Goal: Task Accomplishment & Management: Manage account settings

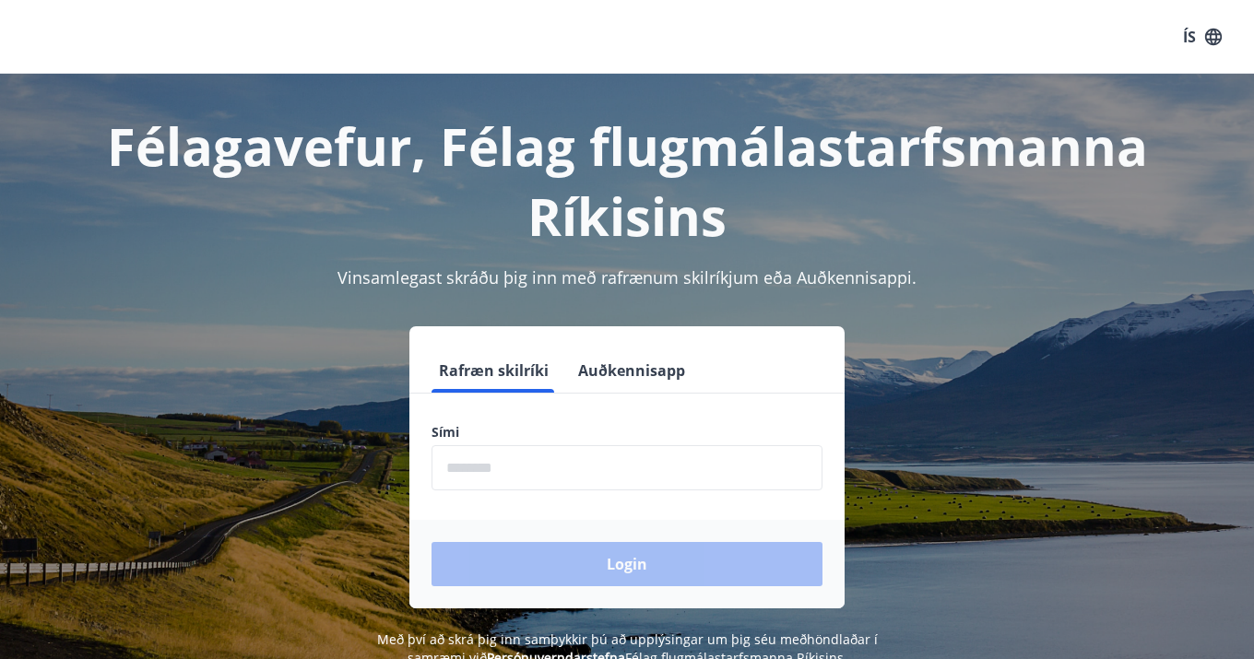
click at [513, 477] on input "phone" at bounding box center [626, 467] width 391 height 45
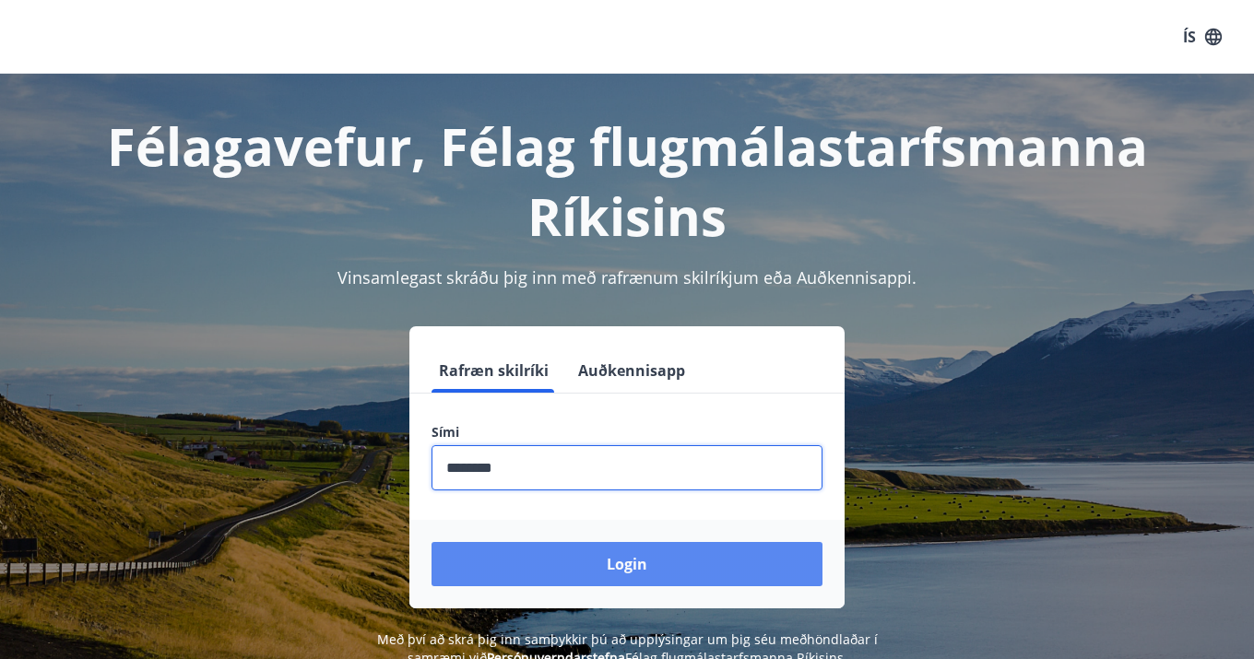
type input "********"
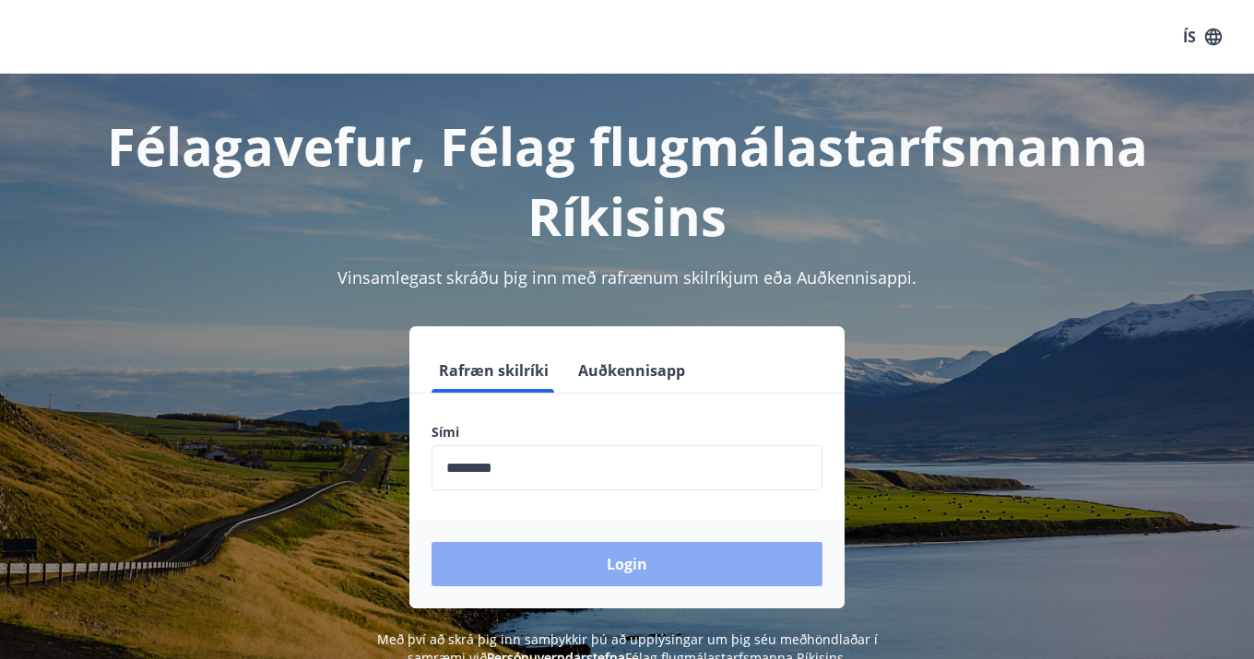
click at [681, 561] on button "Login" at bounding box center [626, 564] width 391 height 44
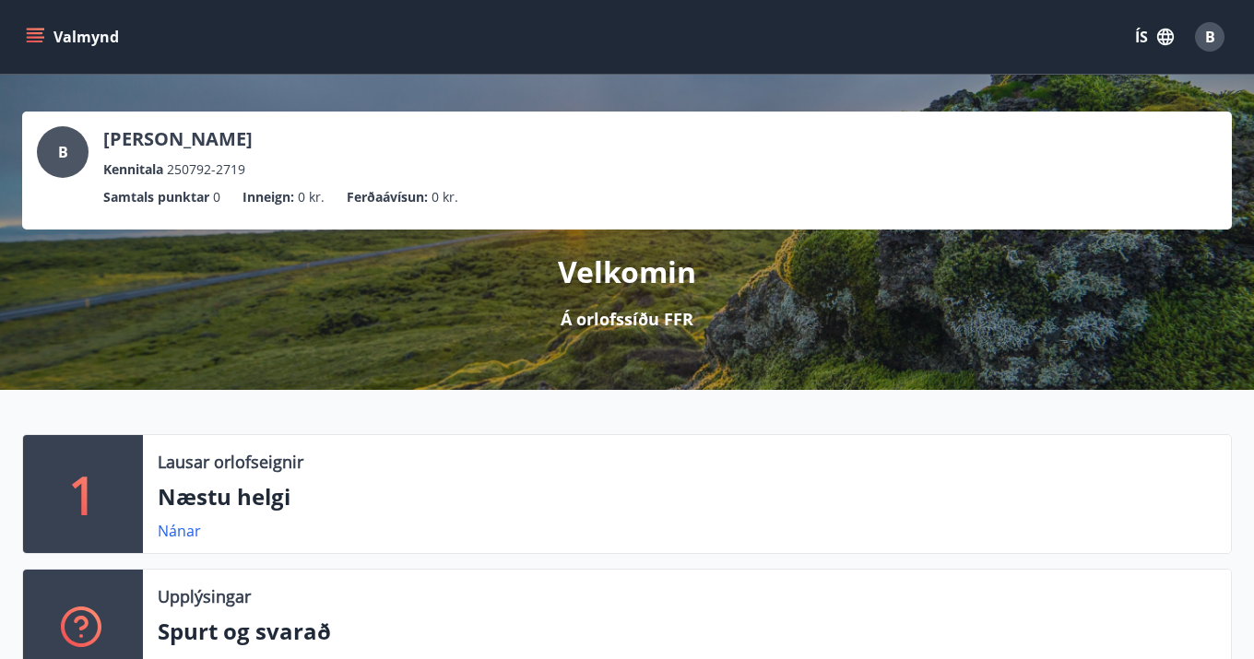
click at [30, 37] on icon "menu" at bounding box center [37, 37] width 20 height 2
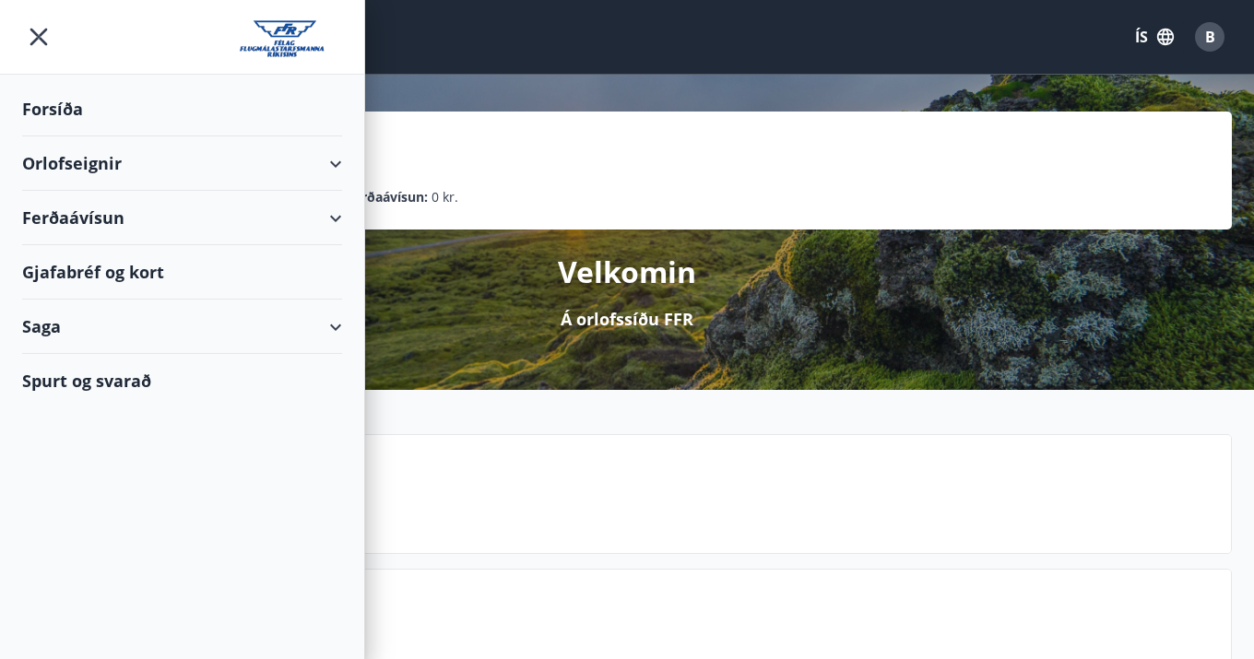
click at [75, 129] on div "Forsíða" at bounding box center [182, 109] width 320 height 54
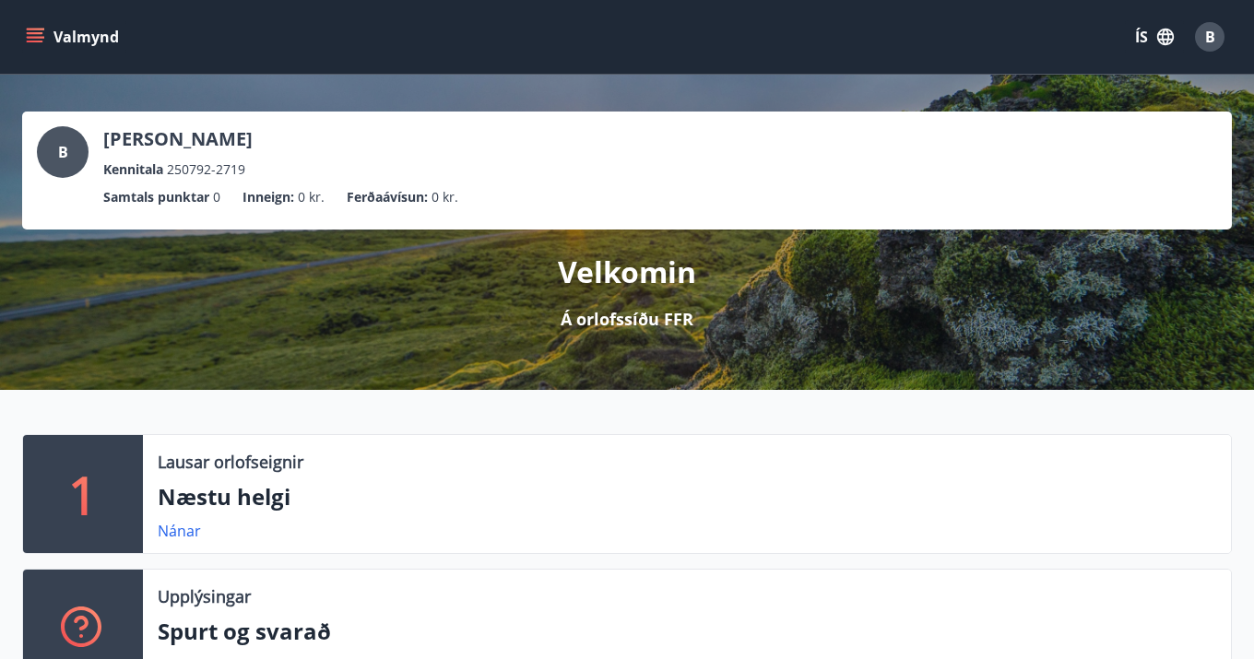
click at [53, 42] on button "Valmynd" at bounding box center [74, 36] width 104 height 33
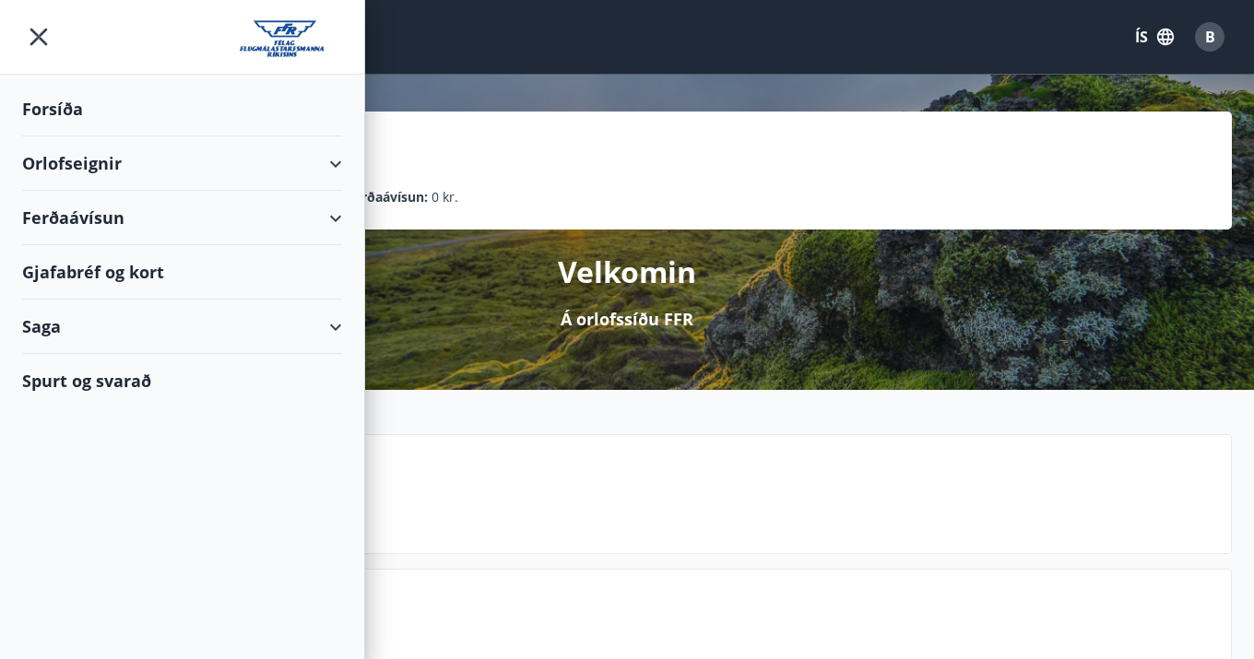
click at [293, 33] on img at bounding box center [291, 38] width 102 height 37
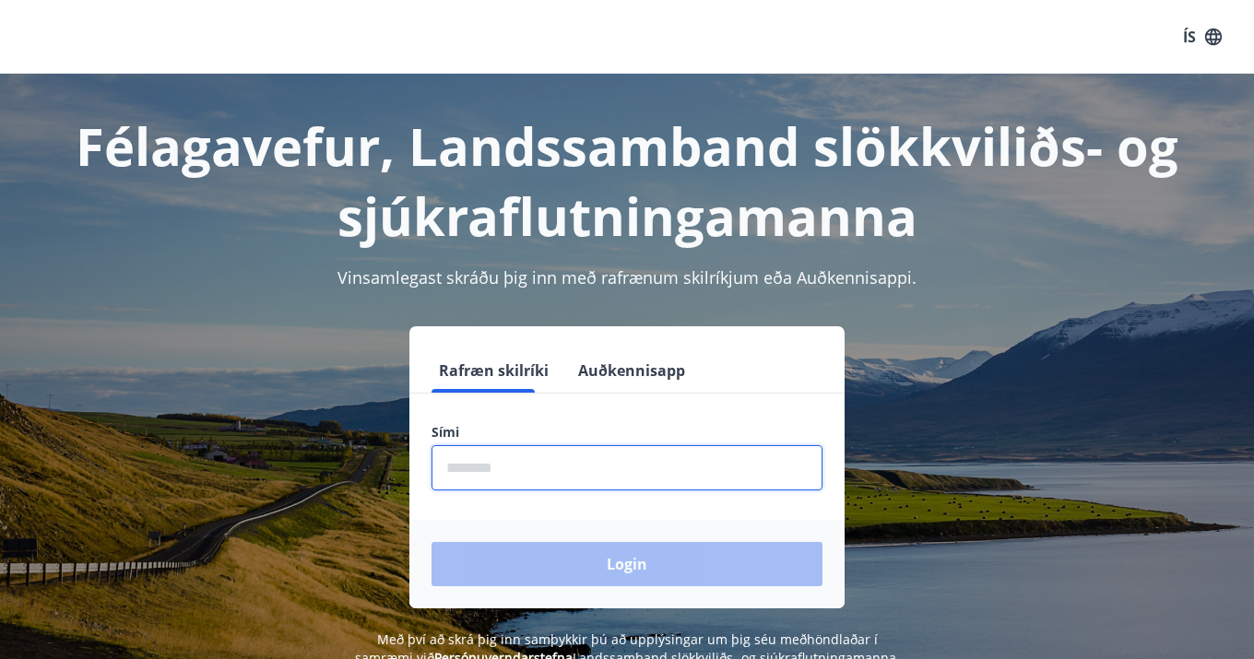
click at [564, 479] on input "phone" at bounding box center [626, 467] width 391 height 45
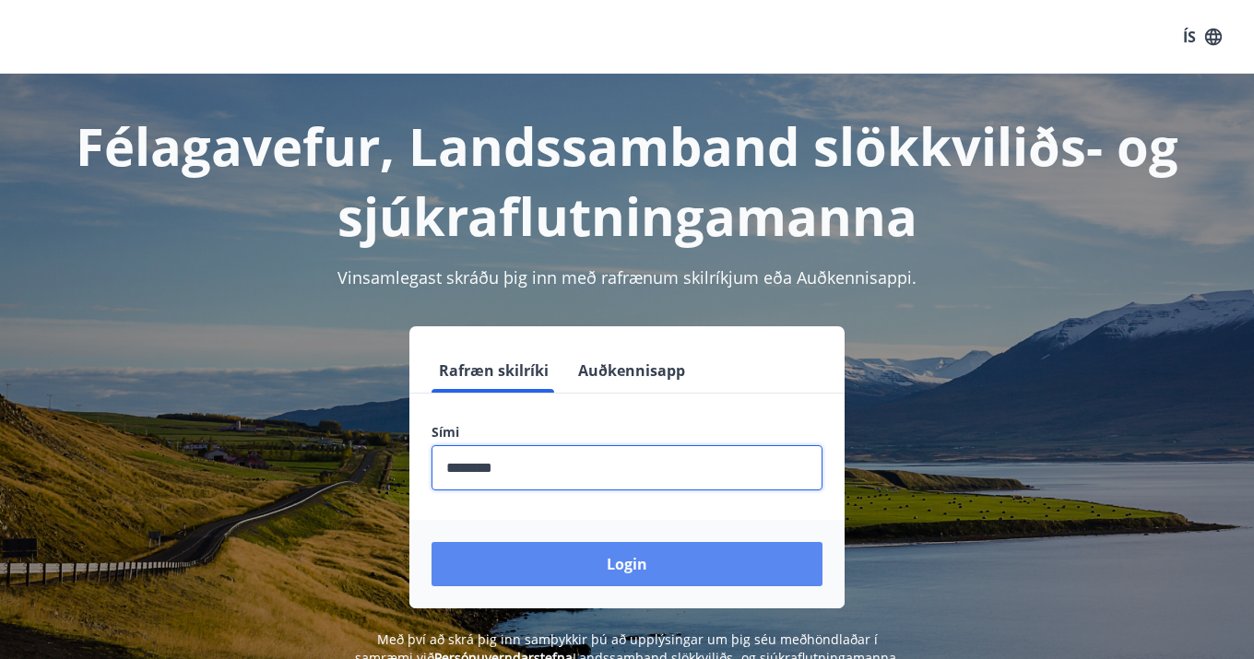
type input "********"
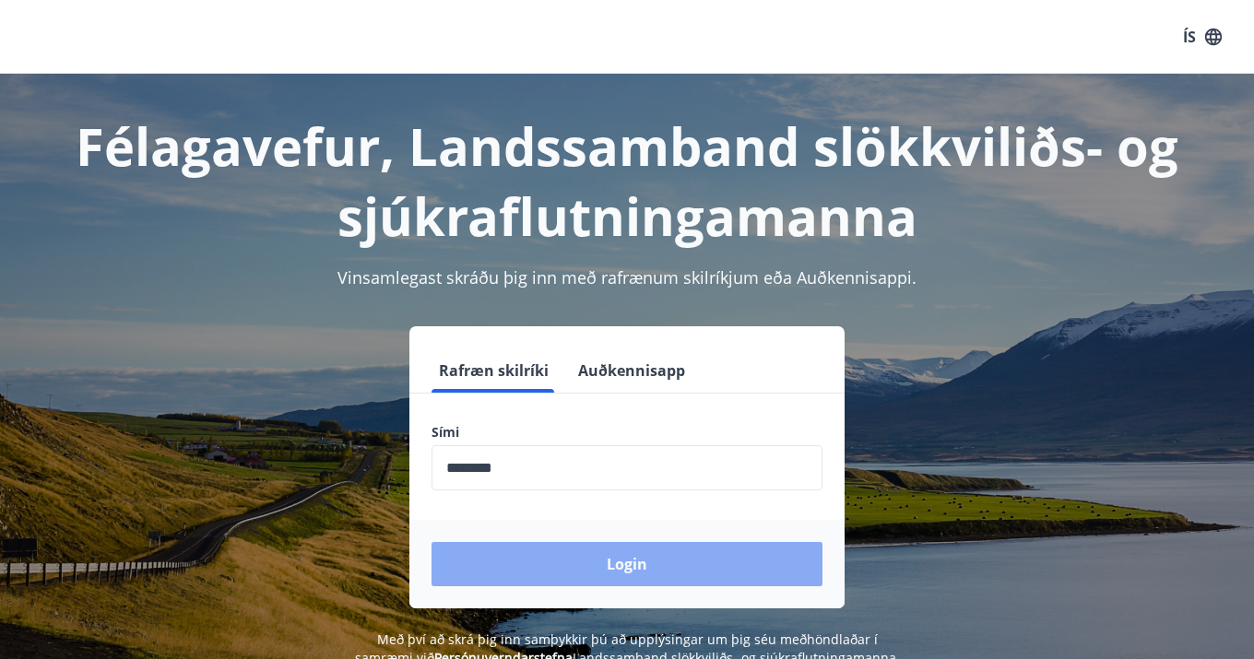
click at [600, 563] on button "Login" at bounding box center [626, 564] width 391 height 44
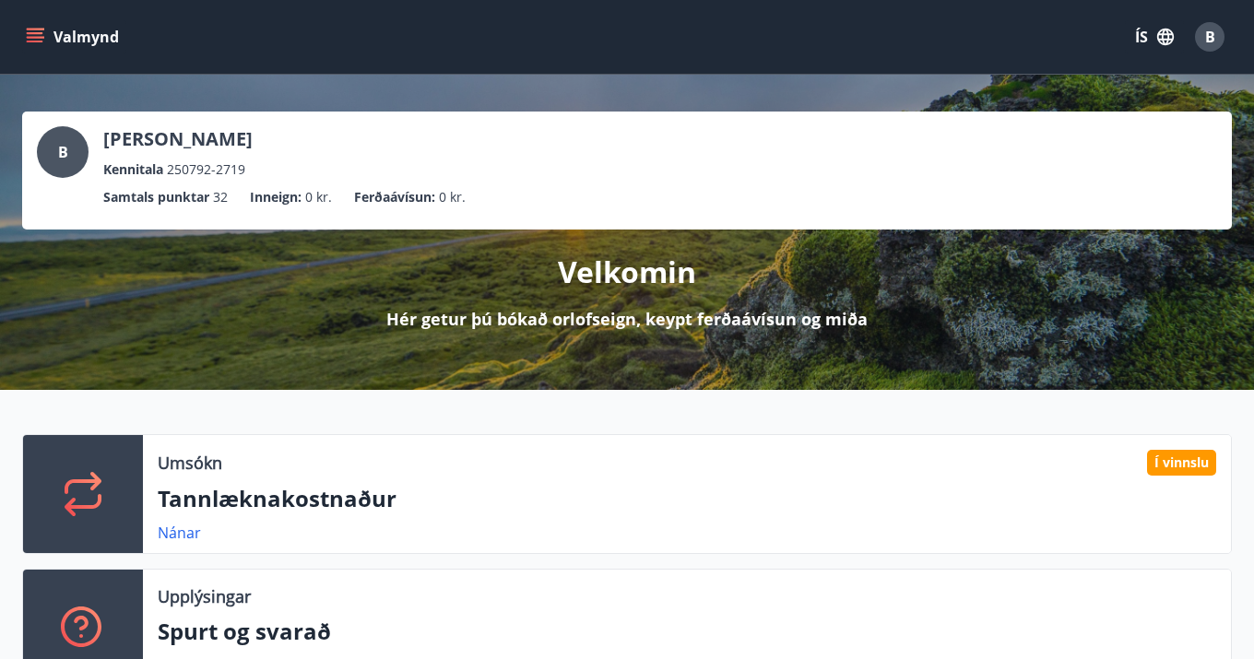
click at [39, 41] on icon "menu" at bounding box center [35, 42] width 17 height 2
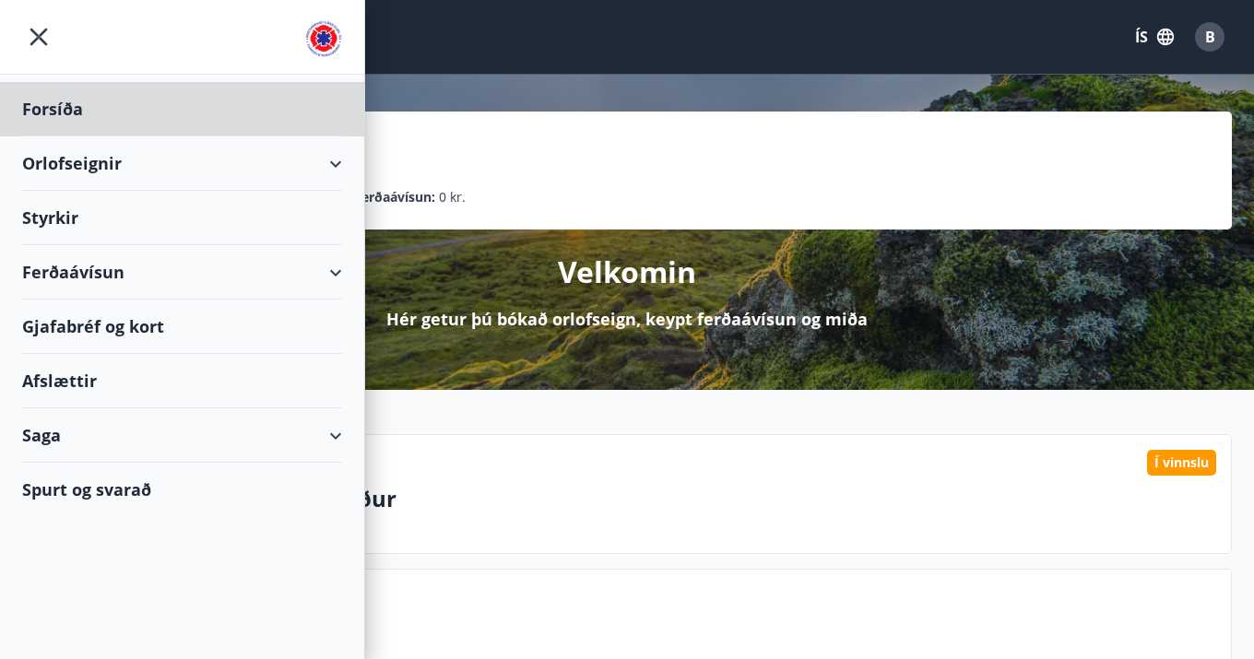
click at [68, 221] on div "Styrkir" at bounding box center [182, 218] width 320 height 54
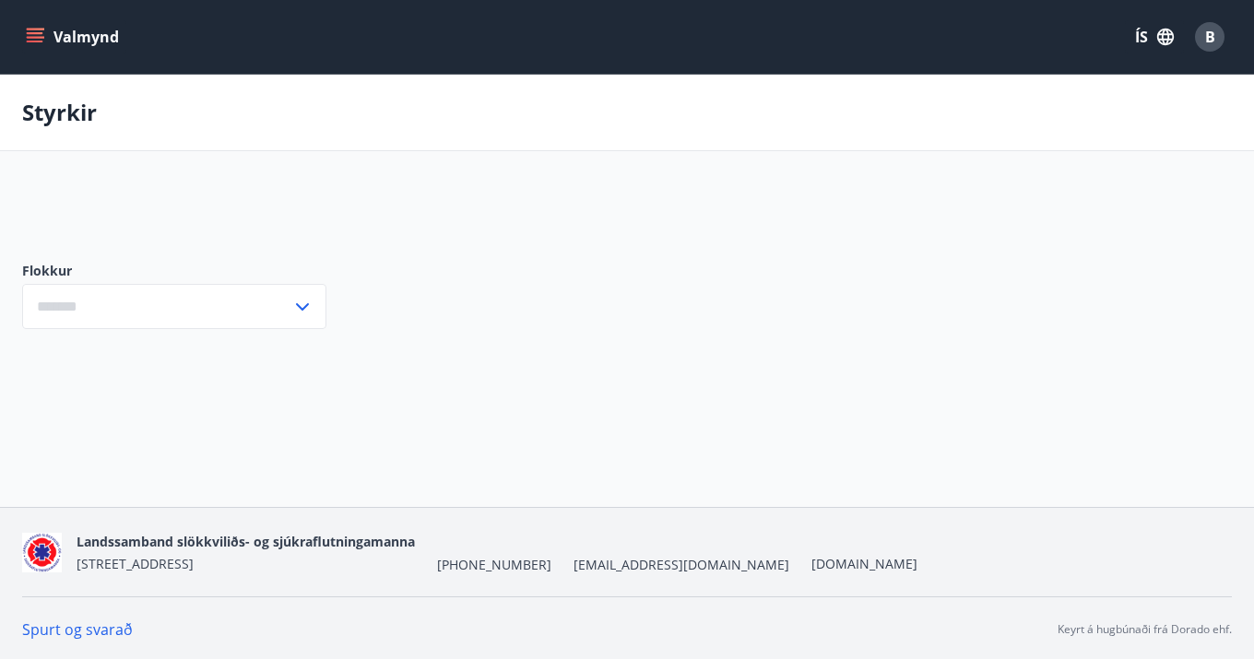
type input "***"
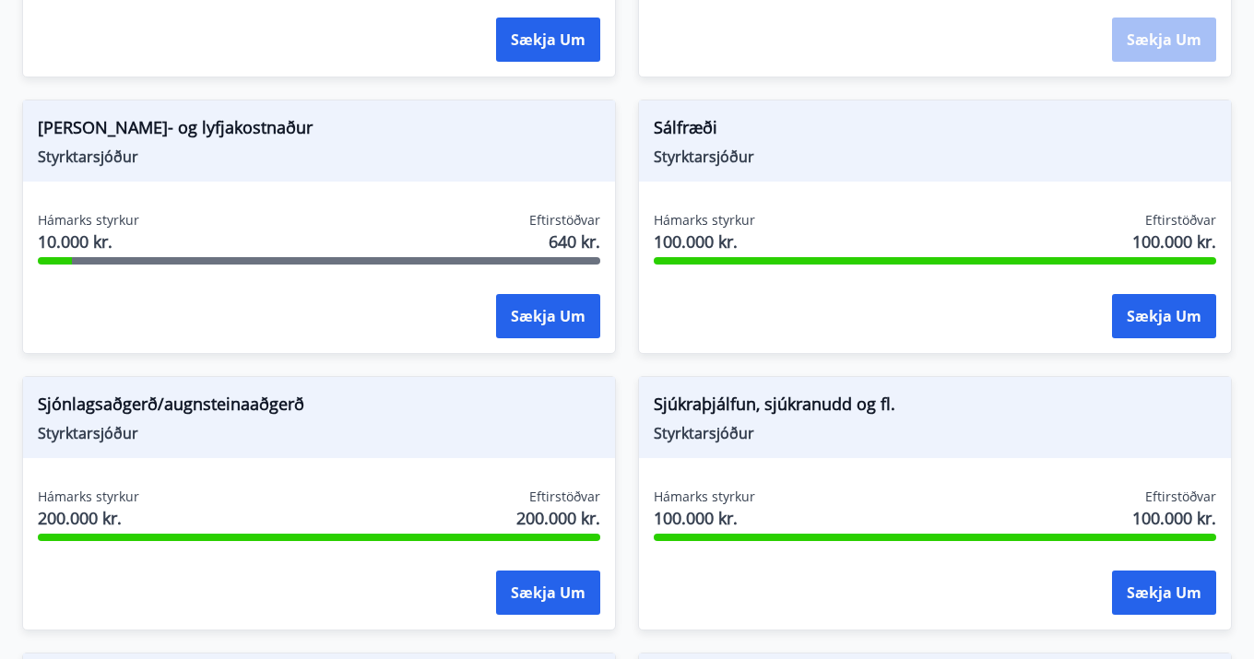
scroll to position [2483, 0]
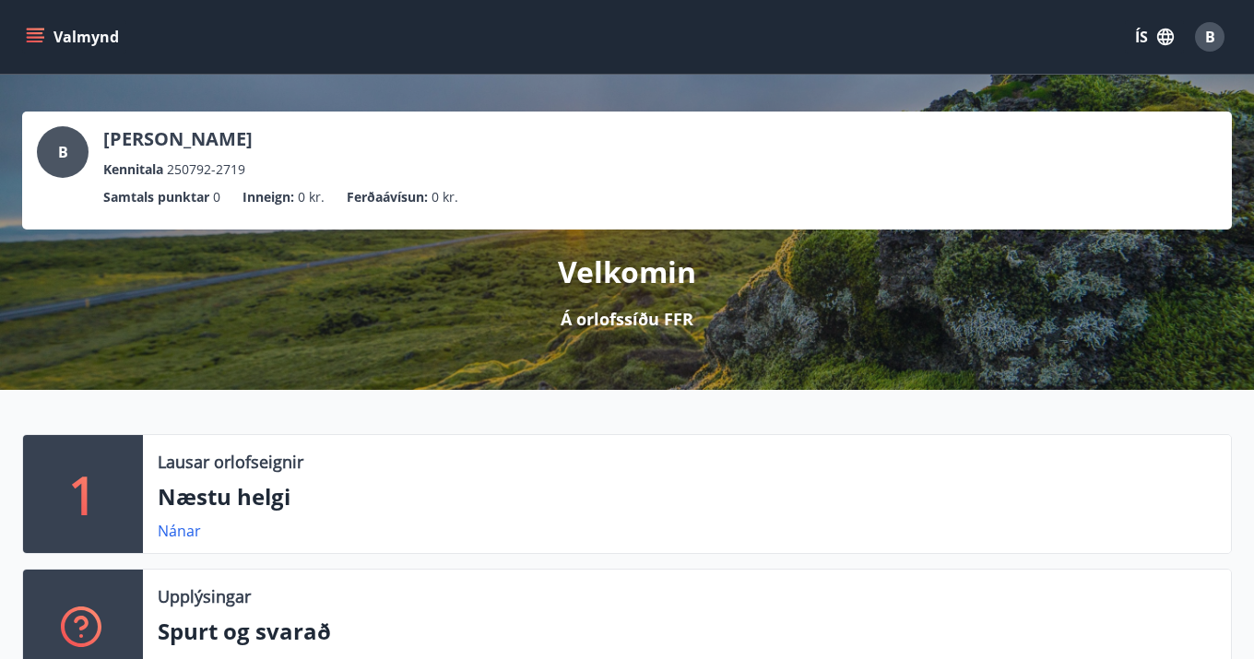
click at [1206, 44] on span "B" at bounding box center [1210, 37] width 10 height 20
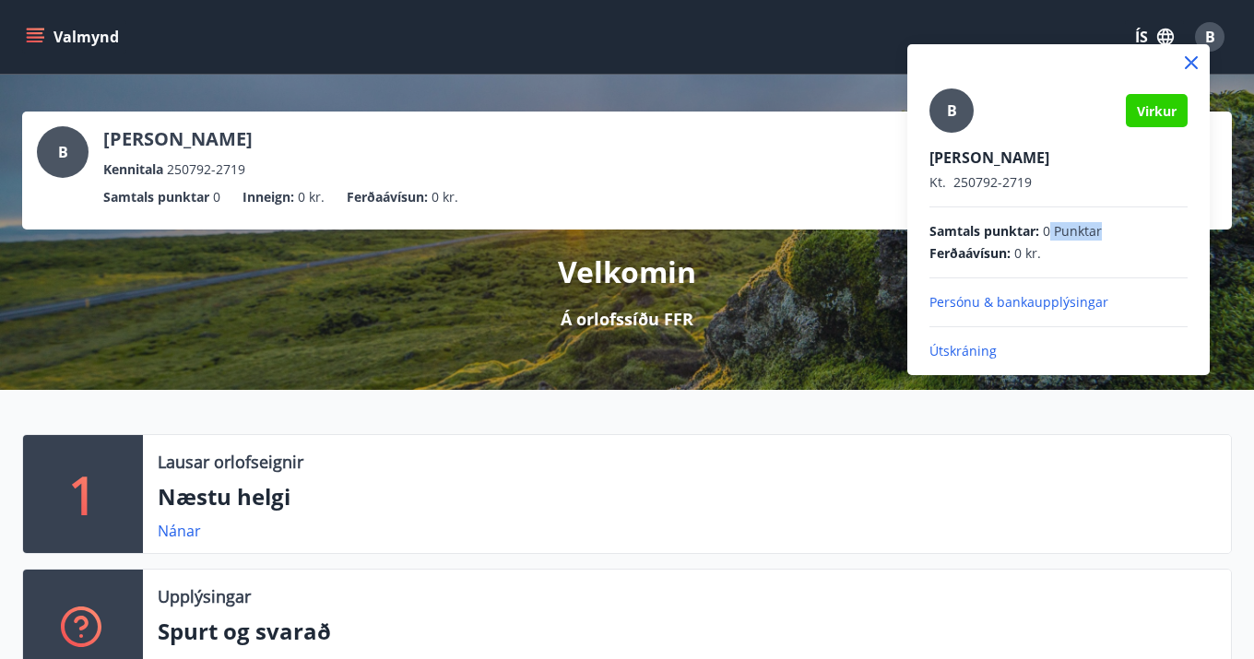
drag, startPoint x: 1047, startPoint y: 231, endPoint x: 1106, endPoint y: 233, distance: 59.0
click at [1106, 233] on div "Samtals punktar : 0 Punktar" at bounding box center [1058, 231] width 258 height 18
drag, startPoint x: 1102, startPoint y: 240, endPoint x: 1055, endPoint y: 234, distance: 47.3
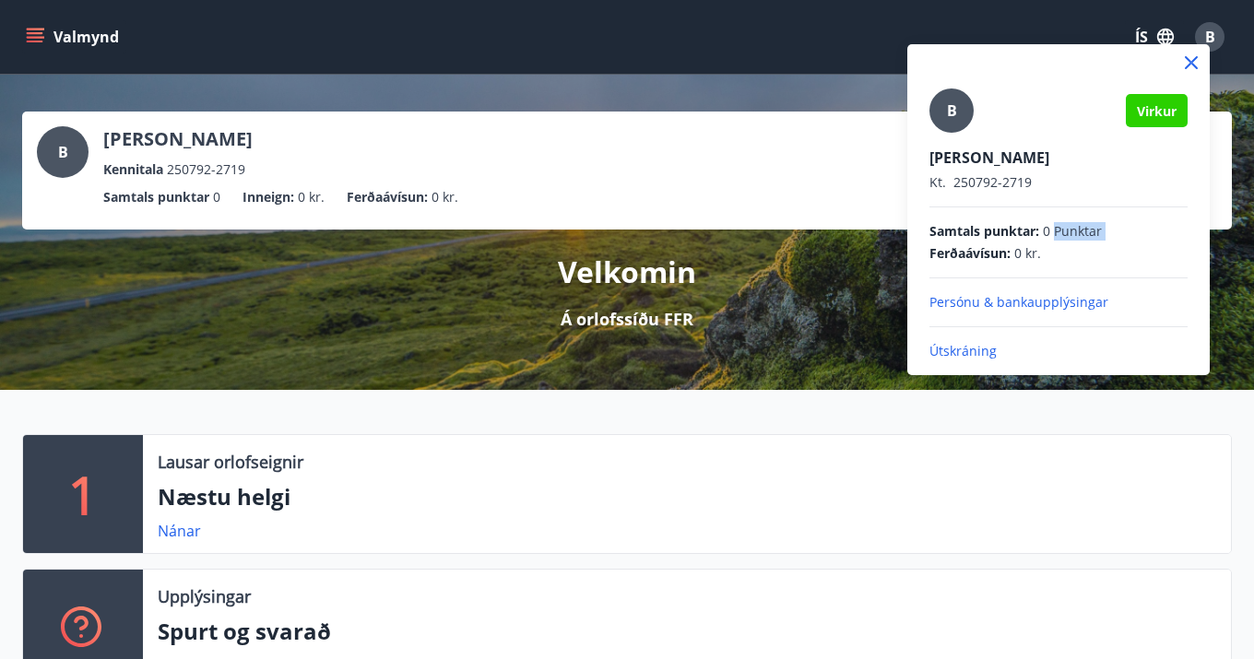
click at [1057, 234] on div "Samtals punktar : 0 Punktar" at bounding box center [1058, 231] width 258 height 18
click at [1055, 234] on span "0 Punktar" at bounding box center [1072, 231] width 59 height 18
click at [614, 386] on div at bounding box center [627, 329] width 1254 height 659
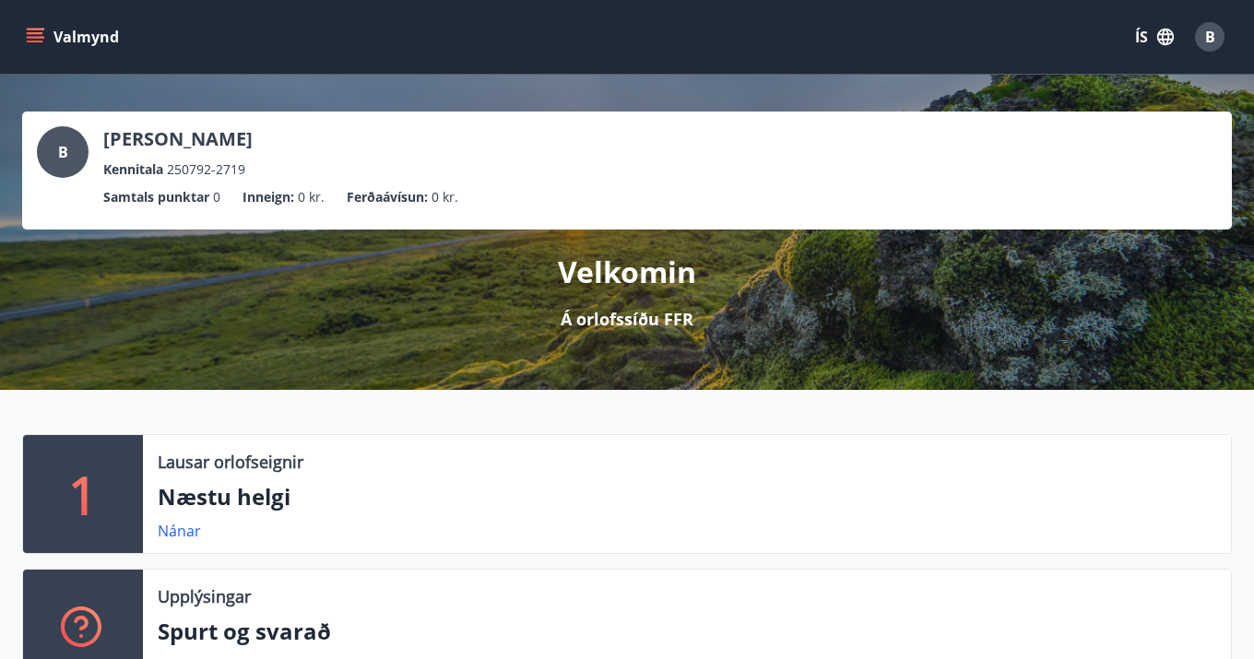
click at [1208, 36] on span "B" at bounding box center [1210, 37] width 10 height 20
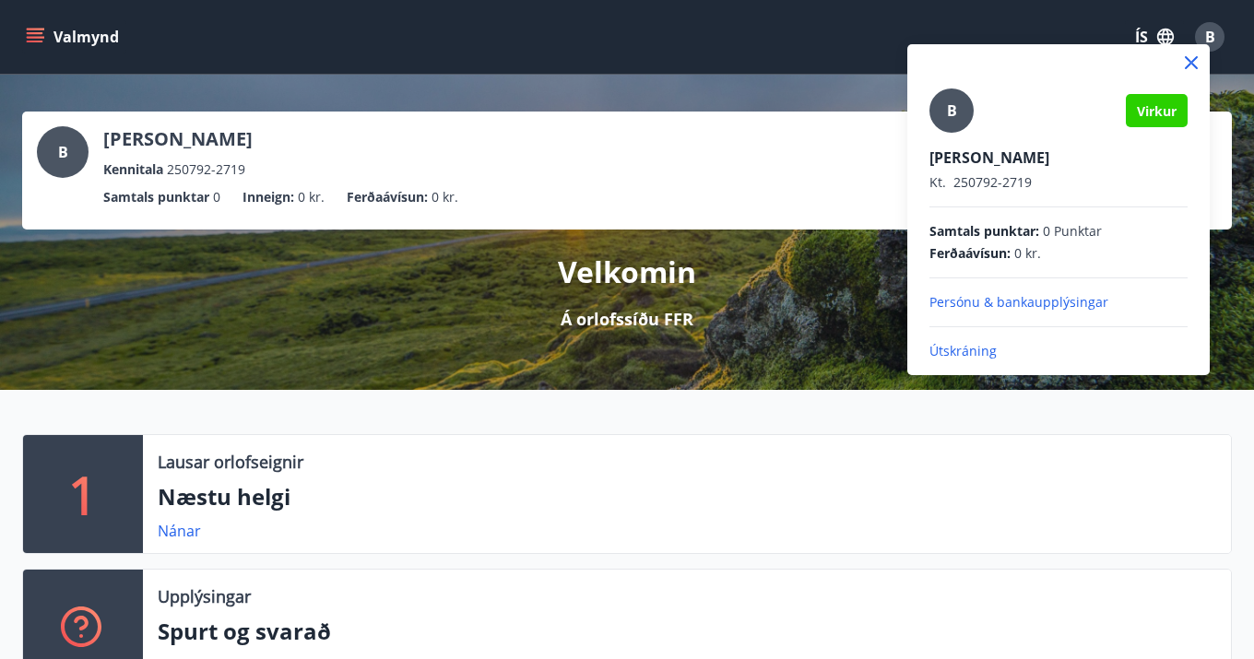
click at [782, 292] on div at bounding box center [627, 329] width 1254 height 659
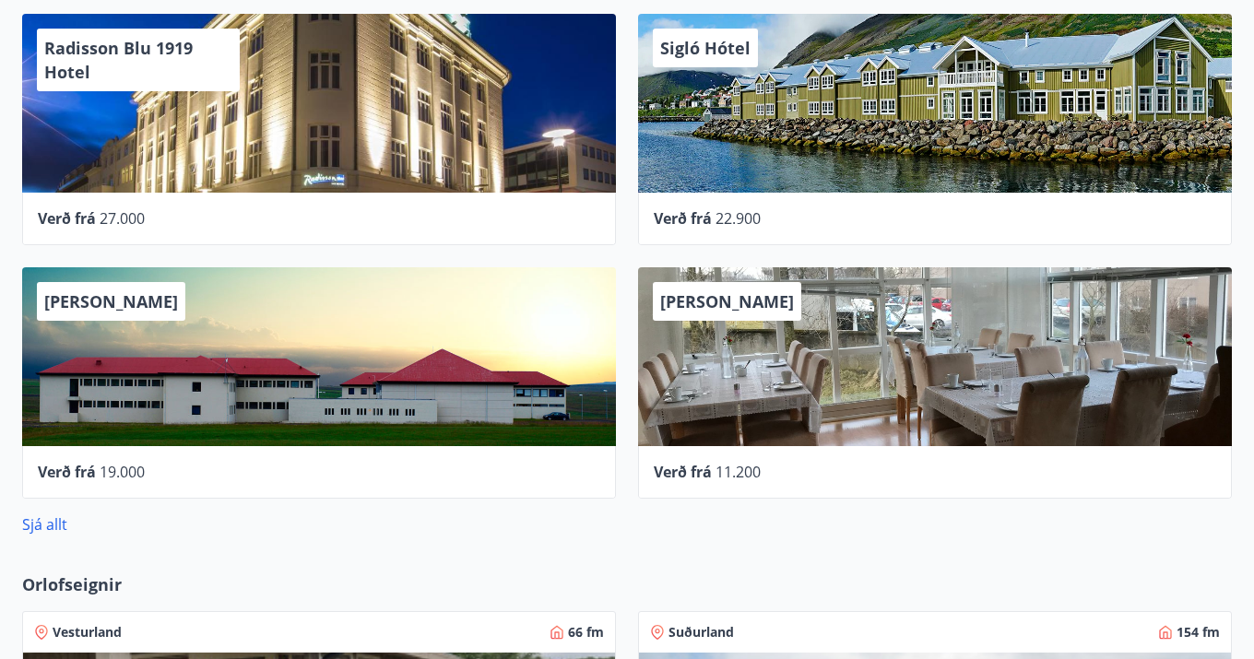
scroll to position [766, 0]
